Goal: Information Seeking & Learning: Learn about a topic

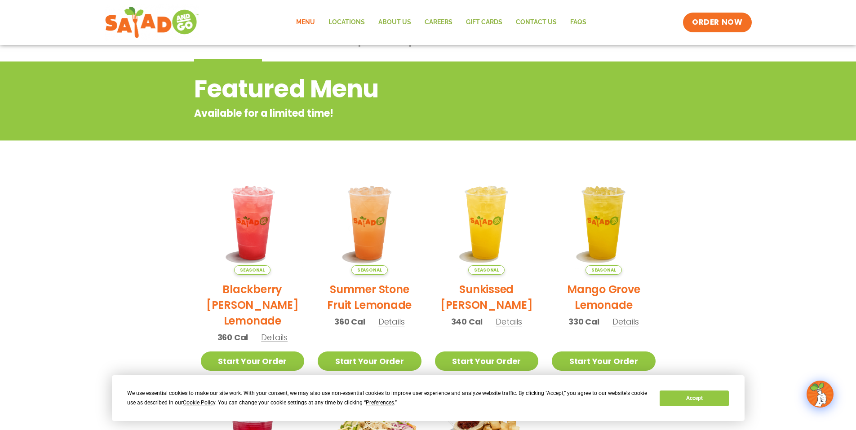
scroll to position [71, 0]
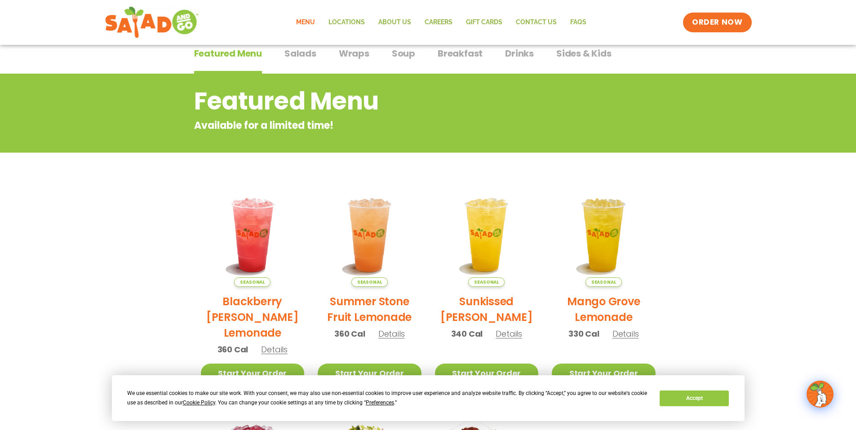
click at [346, 53] on span "Wraps" at bounding box center [354, 53] width 31 height 13
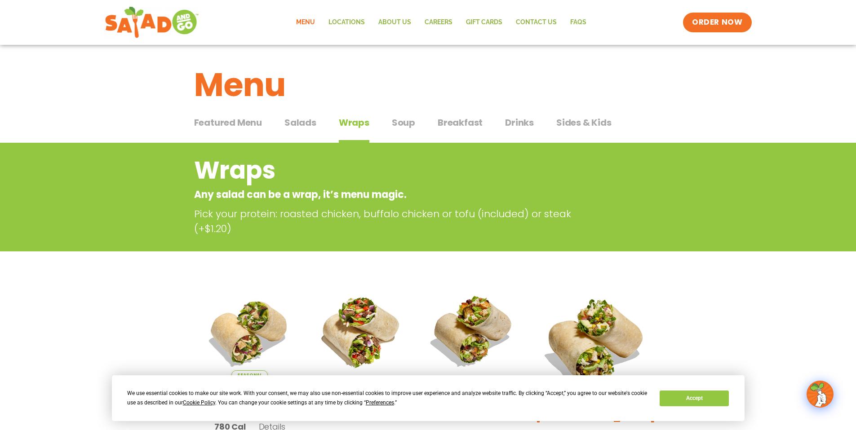
scroll to position [2, 0]
click at [305, 129] on button "Salads Salads" at bounding box center [300, 128] width 32 height 27
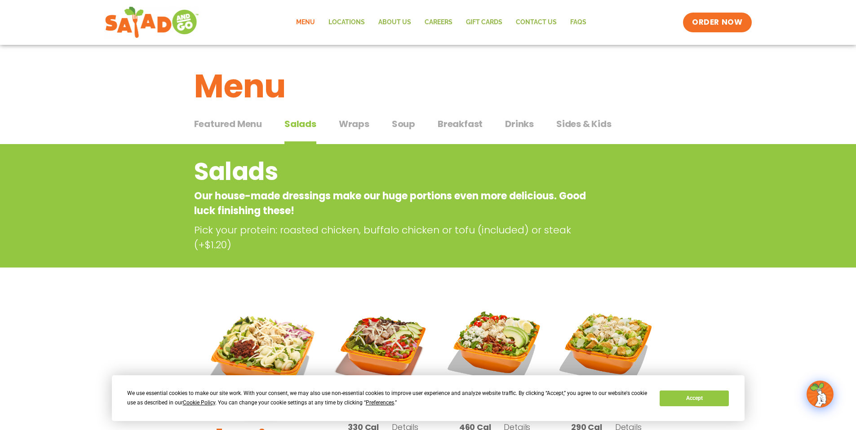
click at [464, 124] on span "Breakfast" at bounding box center [460, 123] width 45 height 13
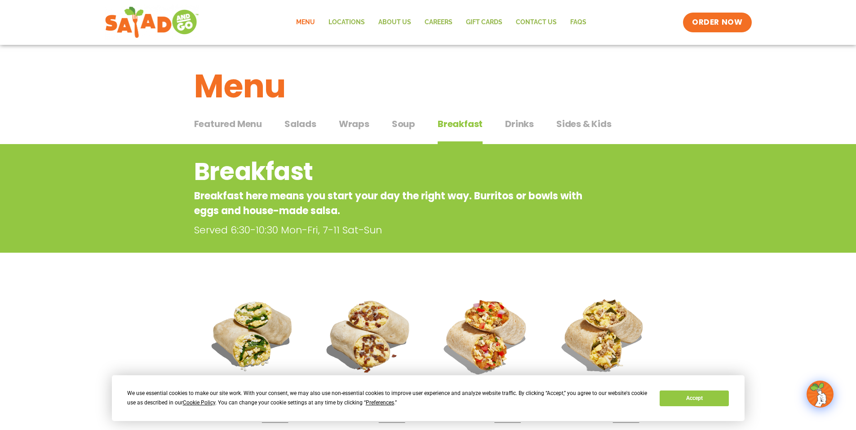
click at [522, 122] on span "Drinks" at bounding box center [519, 123] width 29 height 13
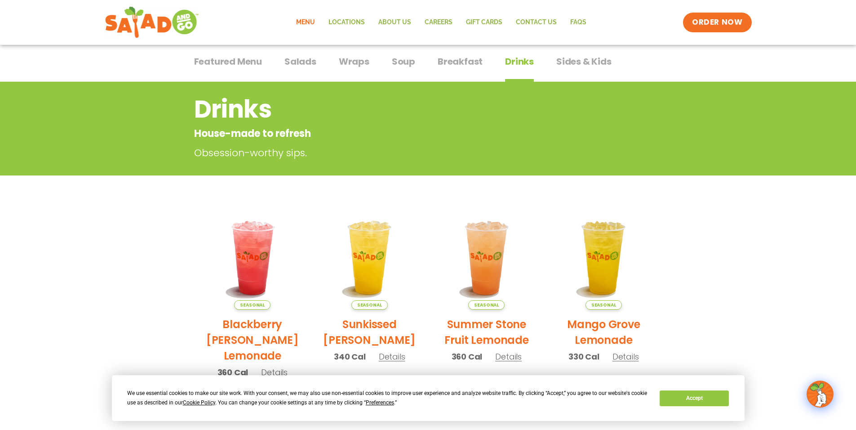
scroll to position [62, 0]
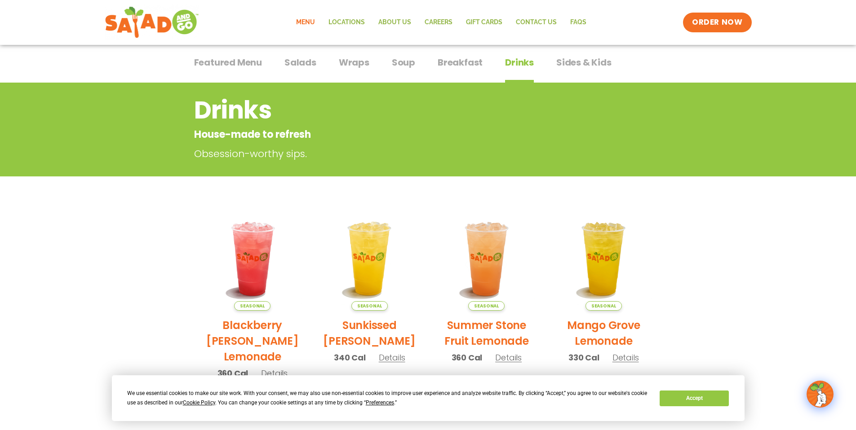
click at [310, 61] on span "Salads" at bounding box center [300, 62] width 32 height 13
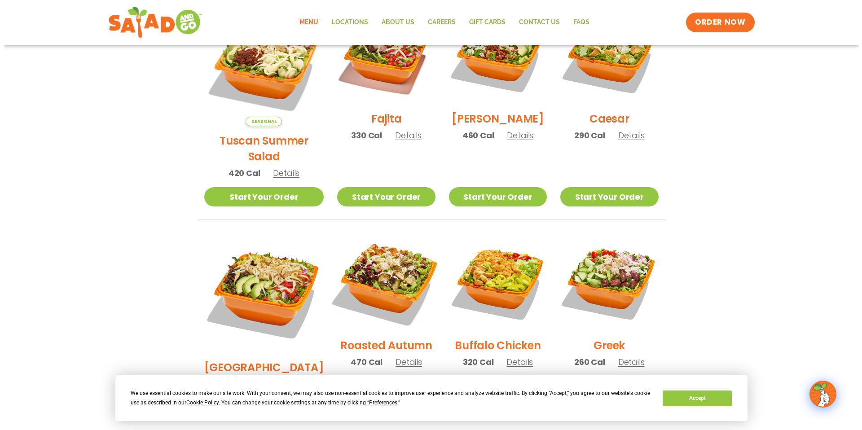
scroll to position [325, 0]
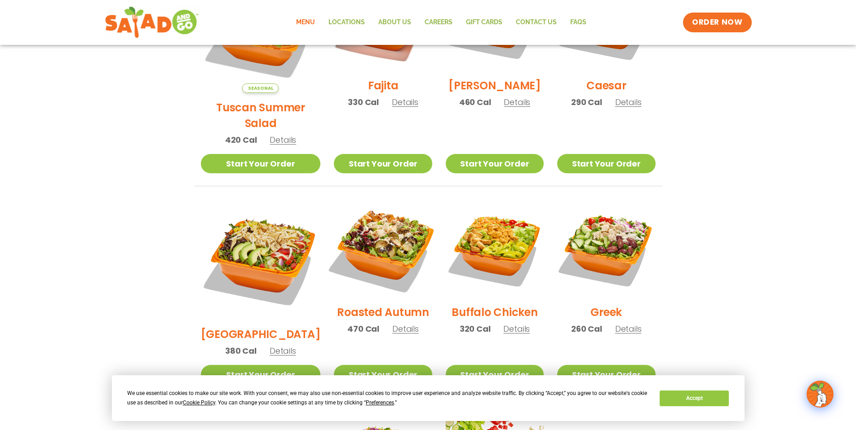
click at [381, 239] on img at bounding box center [382, 248] width 115 height 115
